Goal: Information Seeking & Learning: Understand process/instructions

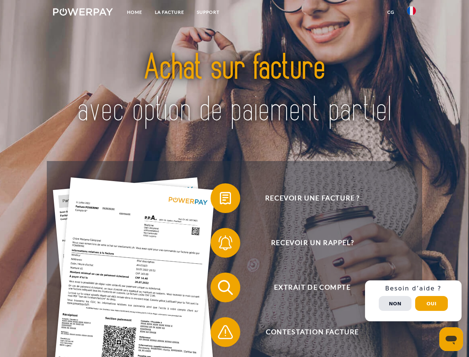
click at [83, 13] on img at bounding box center [83, 11] width 60 height 7
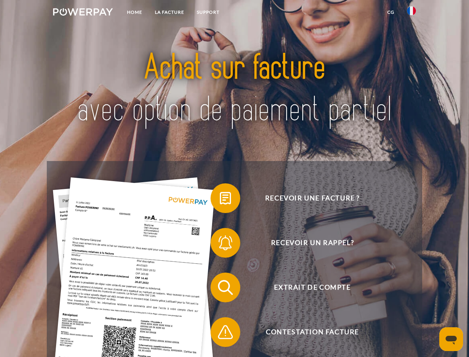
click at [412, 13] on img at bounding box center [411, 10] width 9 height 9
click at [391, 12] on link "CG" at bounding box center [391, 12] width 20 height 13
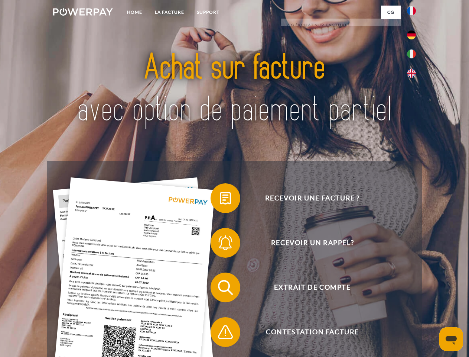
click at [220, 199] on span at bounding box center [214, 197] width 37 height 37
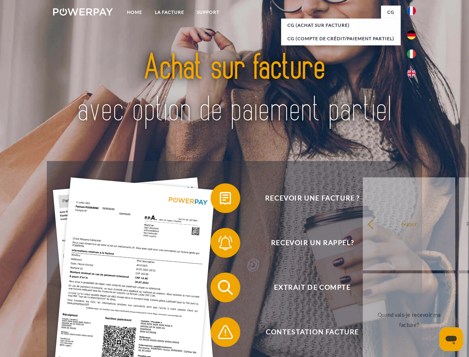
click at [220, 244] on div "Recevoir une facture ? Recevoir un rappel? Extrait de compte retour" at bounding box center [234, 309] width 375 height 297
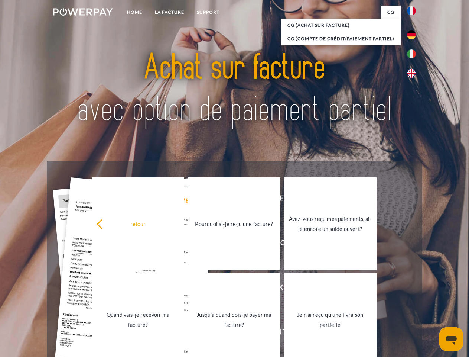
click at [220, 289] on link "Jusqu'à quand dois-je payer ma facture?" at bounding box center [234, 319] width 92 height 93
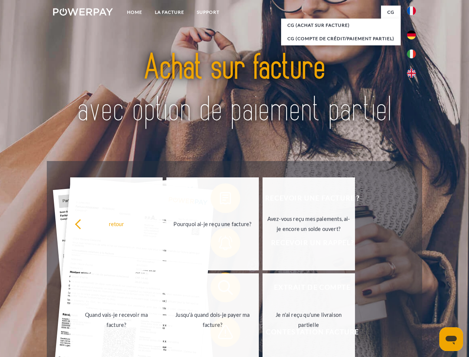
click at [263, 333] on link "Je n'ai reçu qu'une livraison partielle" at bounding box center [309, 319] width 92 height 93
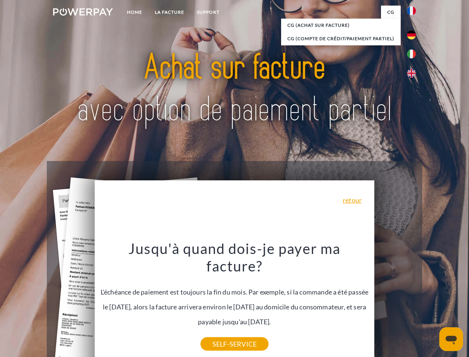
click at [413, 300] on div "Recevoir une facture ? Recevoir un rappel? Extrait de compte retour" at bounding box center [234, 309] width 375 height 297
click at [395, 302] on span "Extrait de compte" at bounding box center [312, 287] width 182 height 30
click at [432, 303] on header "Home LA FACTURE Support" at bounding box center [234, 256] width 469 height 513
